Goal: Information Seeking & Learning: Check status

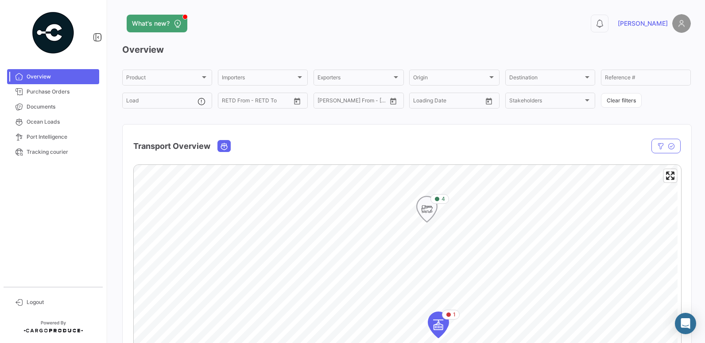
scroll to position [44, 0]
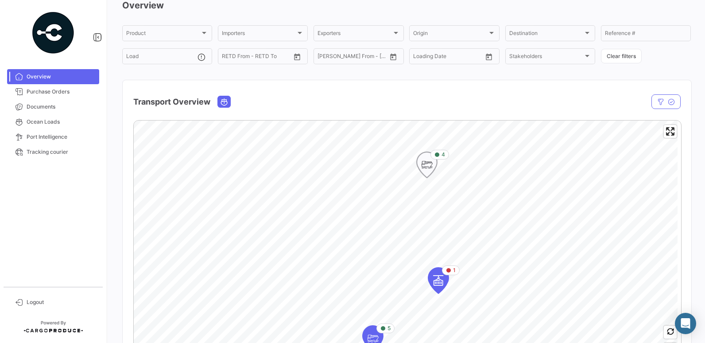
click at [428, 164] on icon "Map marker" at bounding box center [427, 164] width 12 height 19
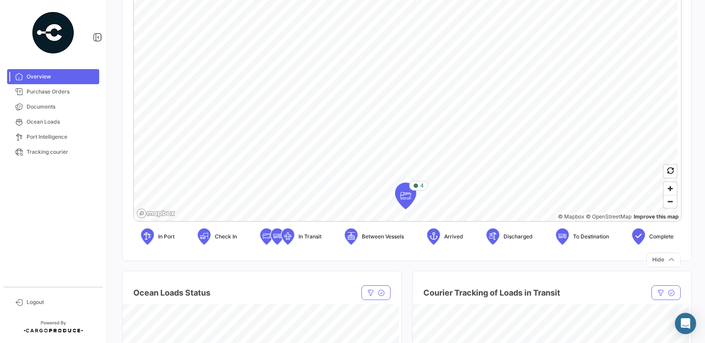
scroll to position [266, 0]
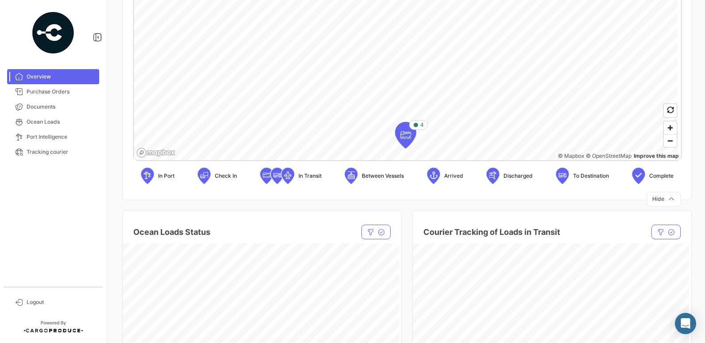
click at [435, 171] on icon at bounding box center [433, 175] width 9 height 19
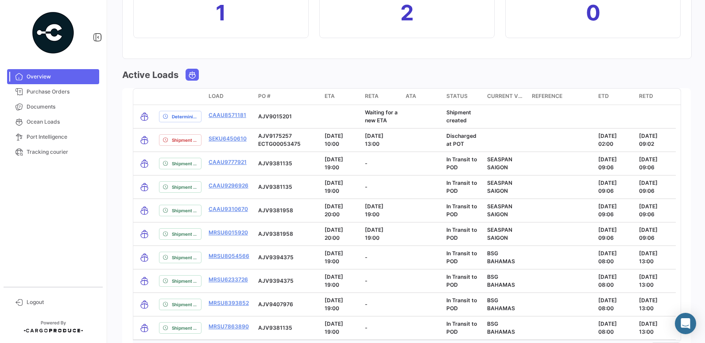
scroll to position [1019, 0]
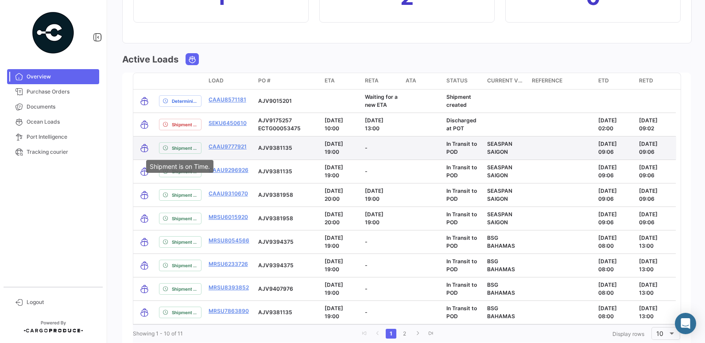
click at [180, 148] on span "Shipment is on Time." at bounding box center [185, 147] width 26 height 7
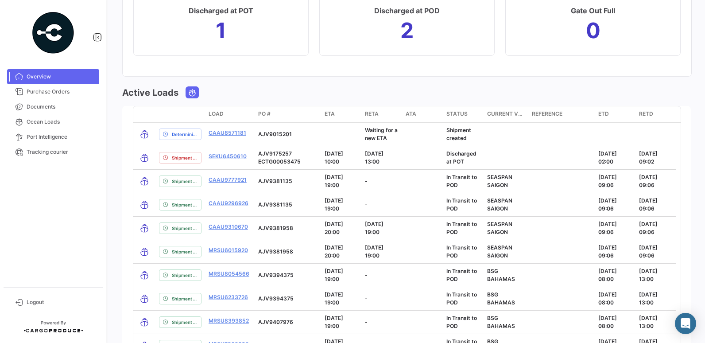
scroll to position [930, 0]
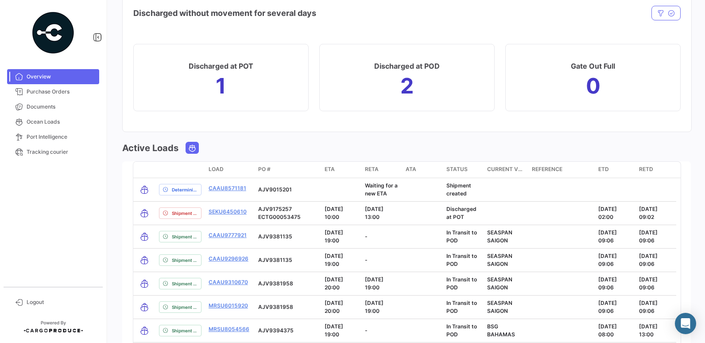
click at [219, 84] on h1 "1" at bounding box center [221, 86] width 10 height 14
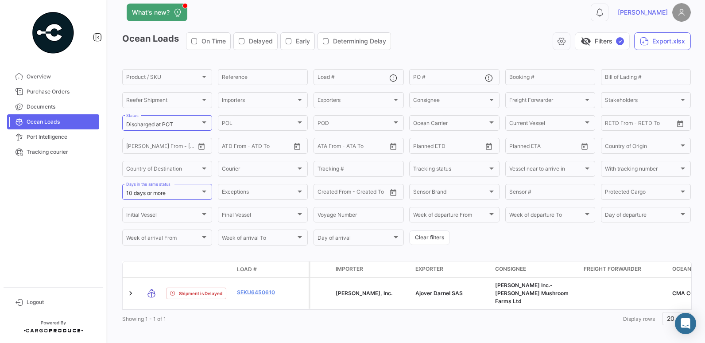
scroll to position [16, 0]
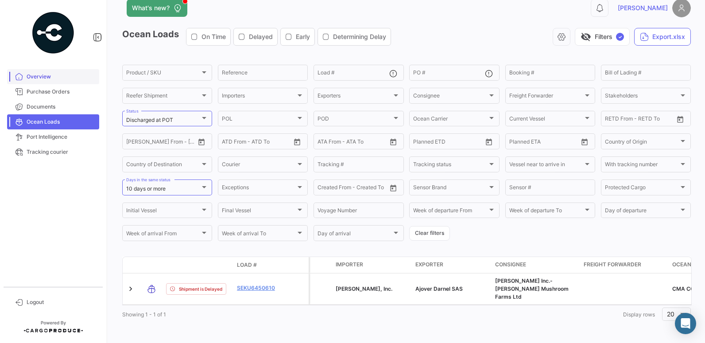
drag, startPoint x: 38, startPoint y: 76, endPoint x: 43, endPoint y: 81, distance: 7.2
click at [38, 76] on span "Overview" at bounding box center [61, 77] width 69 height 8
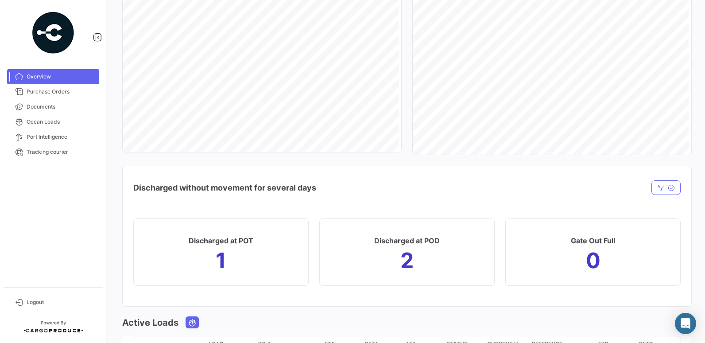
scroll to position [886, 0]
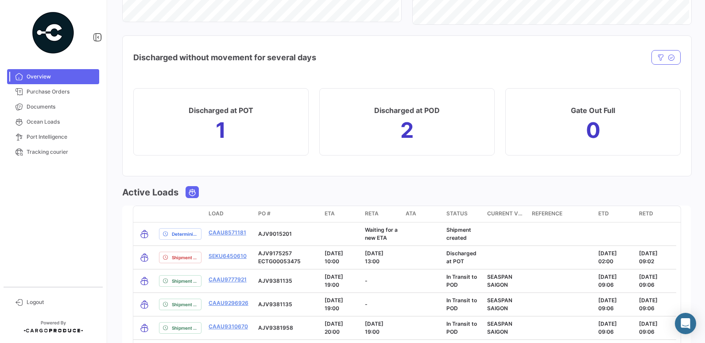
click at [406, 128] on h1 "2" at bounding box center [406, 130] width 13 height 14
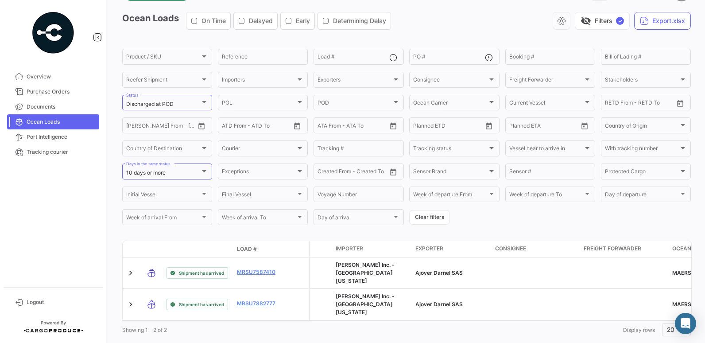
scroll to position [39, 0]
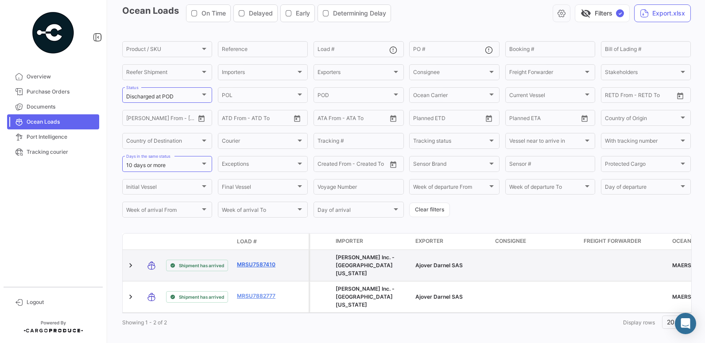
click at [257, 260] on link "MRSU7587410" at bounding box center [260, 264] width 46 height 8
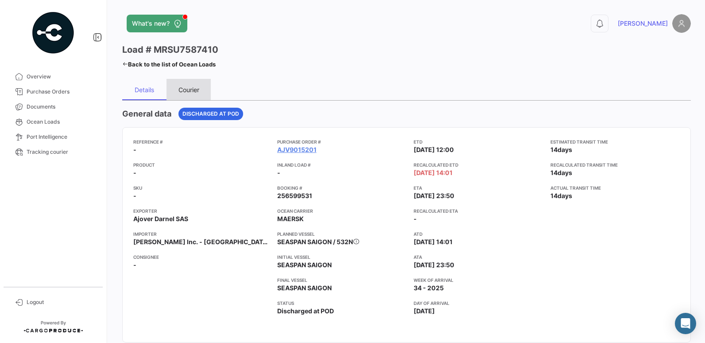
click at [183, 90] on div "Courier" at bounding box center [189, 90] width 21 height 8
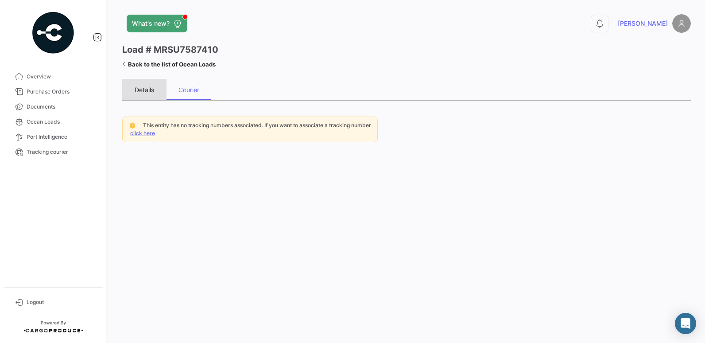
click at [147, 90] on div "Details" at bounding box center [144, 90] width 19 height 8
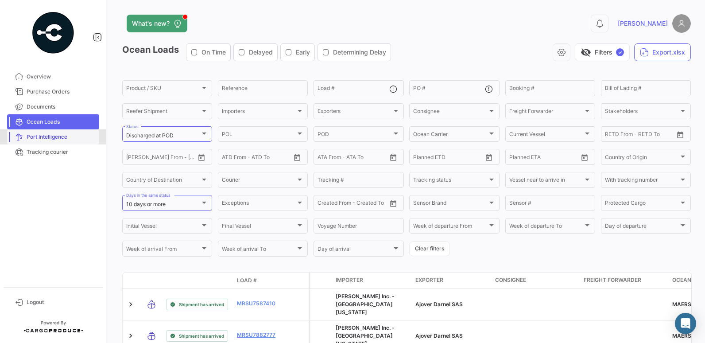
click at [59, 139] on span "Port Intelligence" at bounding box center [61, 137] width 69 height 8
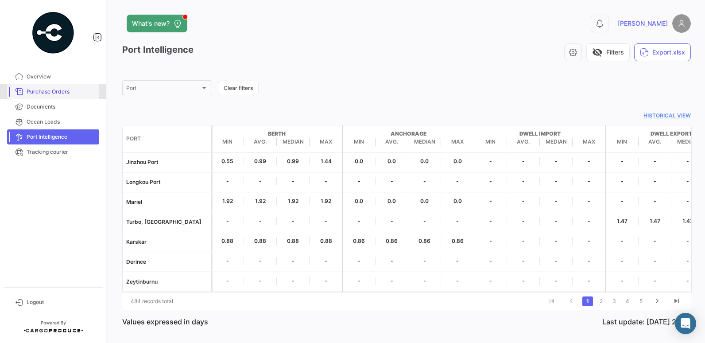
click at [43, 90] on span "Purchase Orders" at bounding box center [61, 92] width 69 height 8
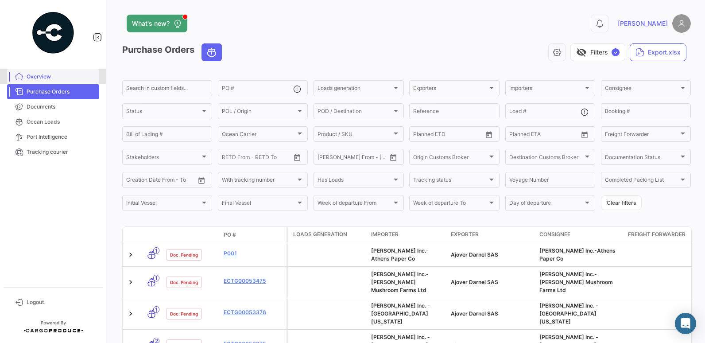
click at [40, 75] on span "Overview" at bounding box center [61, 77] width 69 height 8
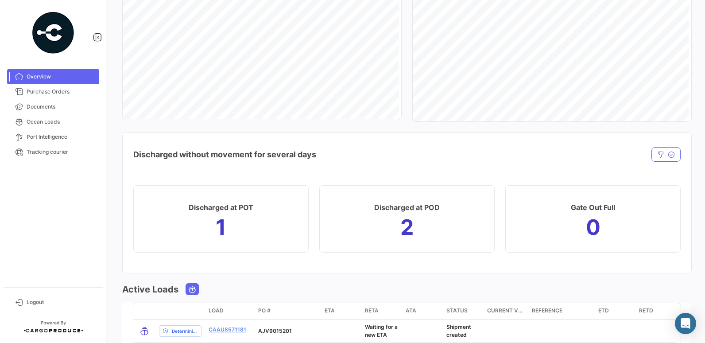
scroll to position [797, 0]
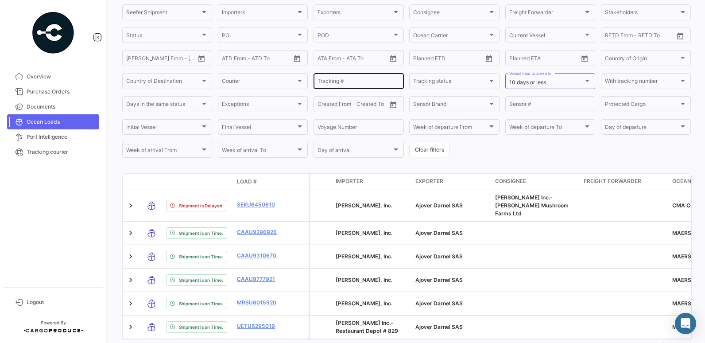
scroll to position [133, 0]
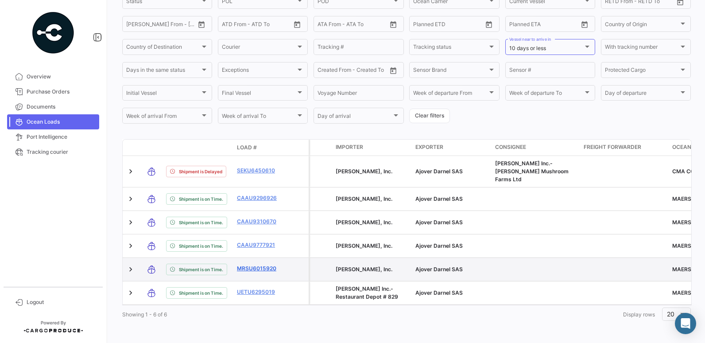
click at [249, 264] on link "MRSU6015920" at bounding box center [260, 268] width 46 height 8
